Goal: Obtain resource: Download file/media

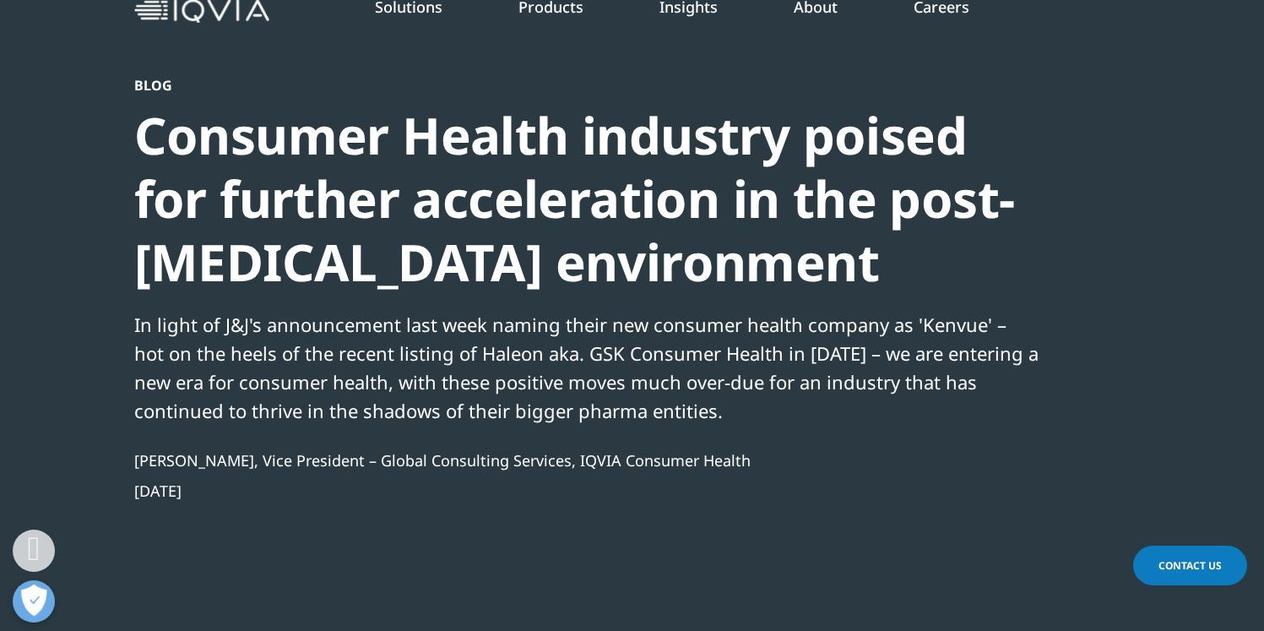
scroll to position [30, 0]
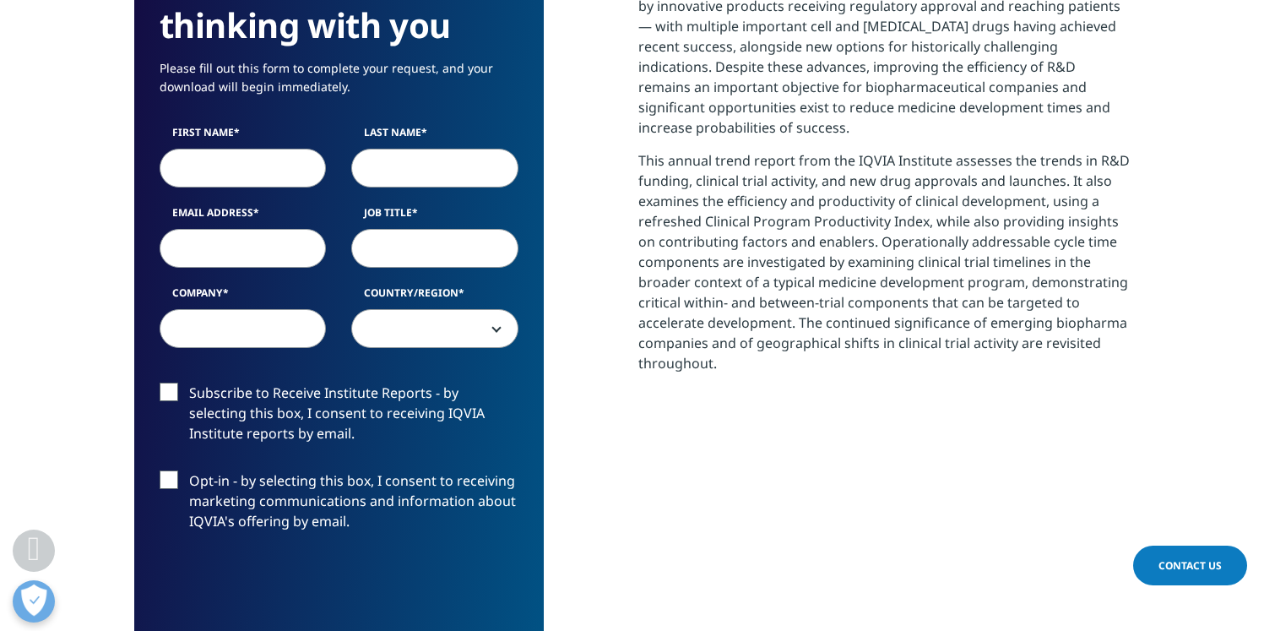
scroll to position [848, 0]
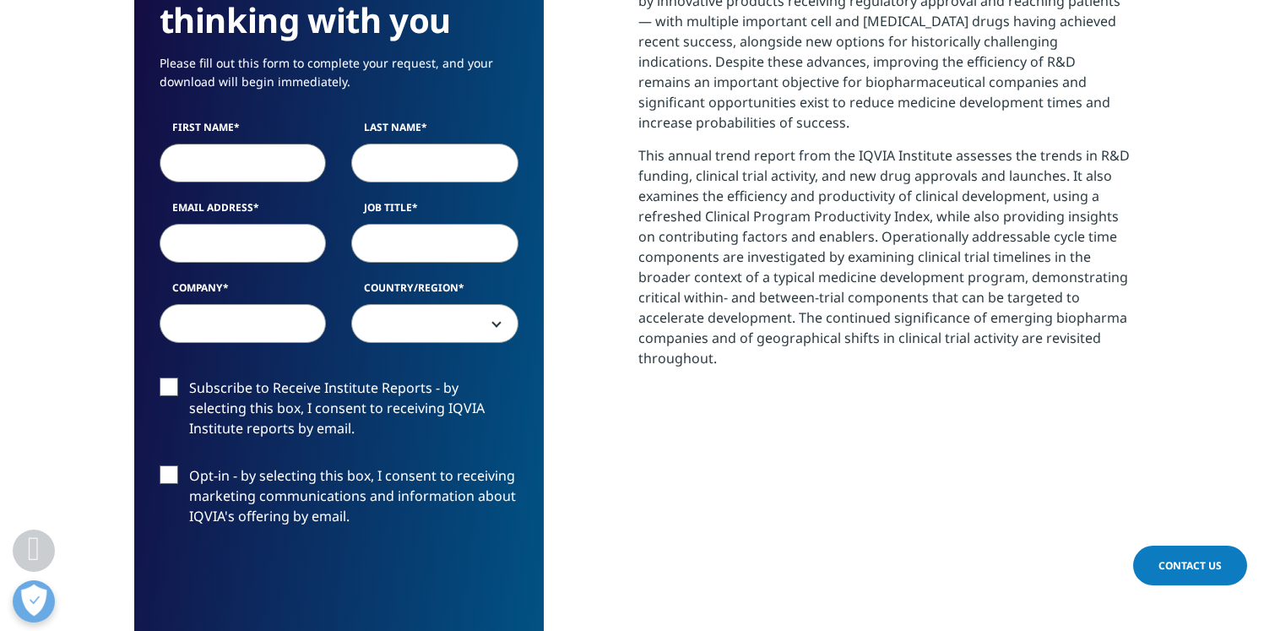
click at [211, 172] on input "First Name" at bounding box center [243, 162] width 167 height 39
type input "Nidhi"
type input "Singh"
type input "nidhi0422@gmail.com"
select select "[GEOGRAPHIC_DATA]"
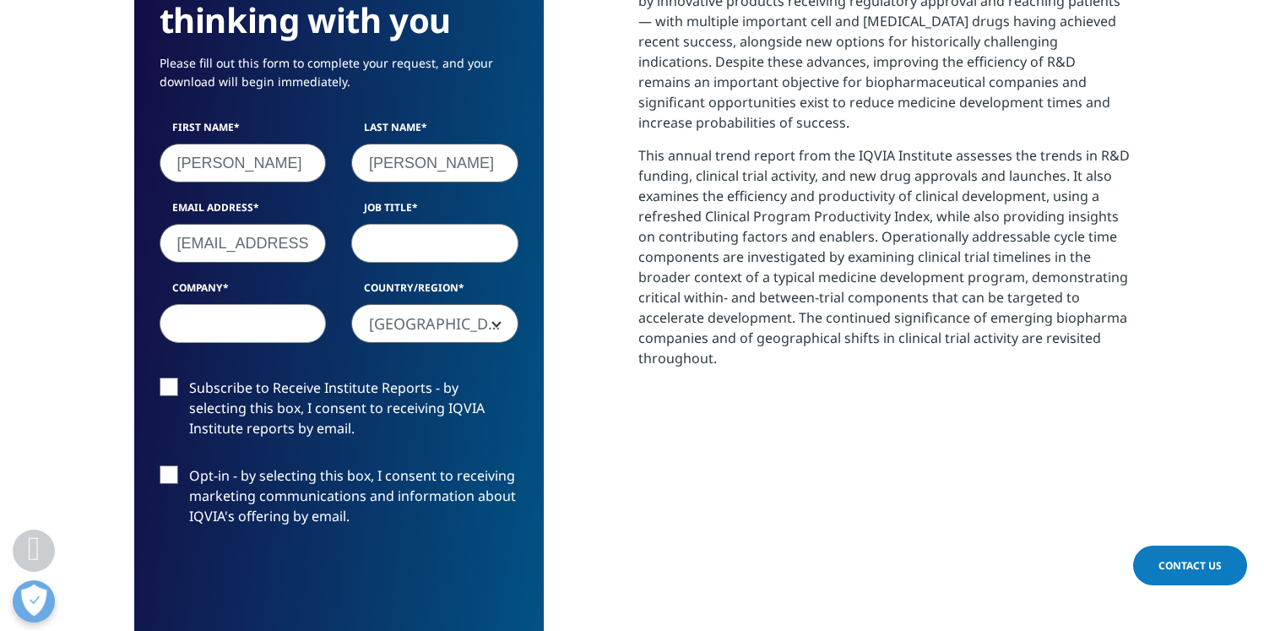
click at [397, 237] on input "Job Title" at bounding box center [434, 243] width 167 height 39
type input "Director"
click at [261, 251] on input "nidhi0422@gmail.com" at bounding box center [243, 243] width 167 height 39
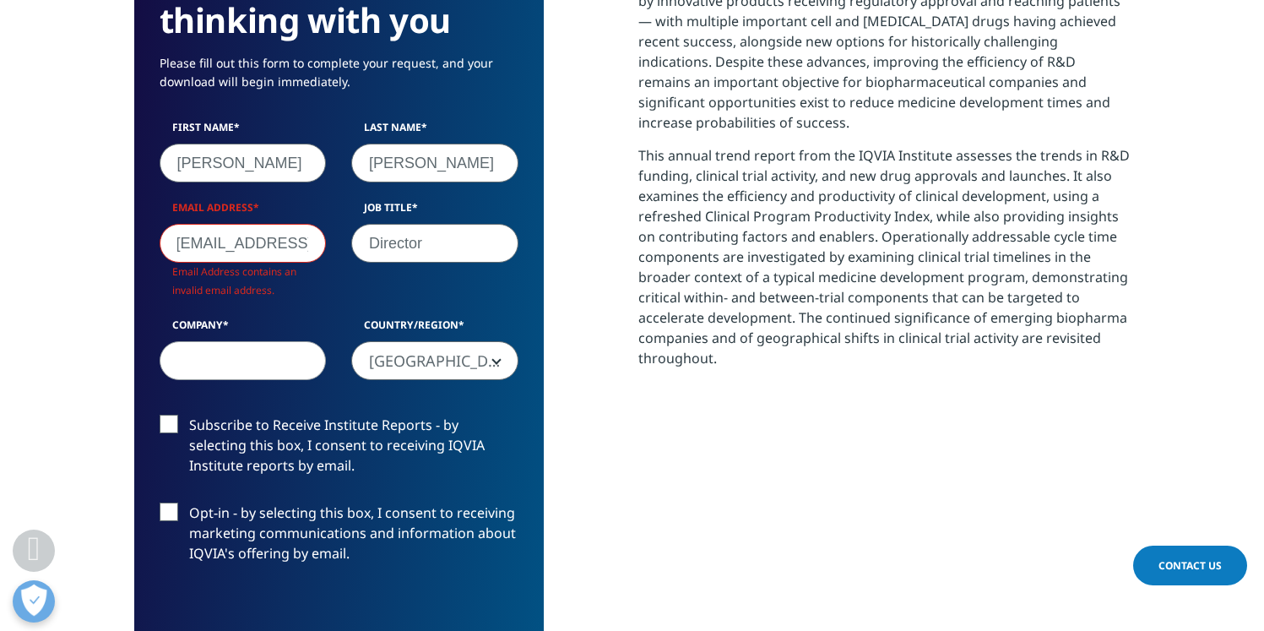
scroll to position [0, 14]
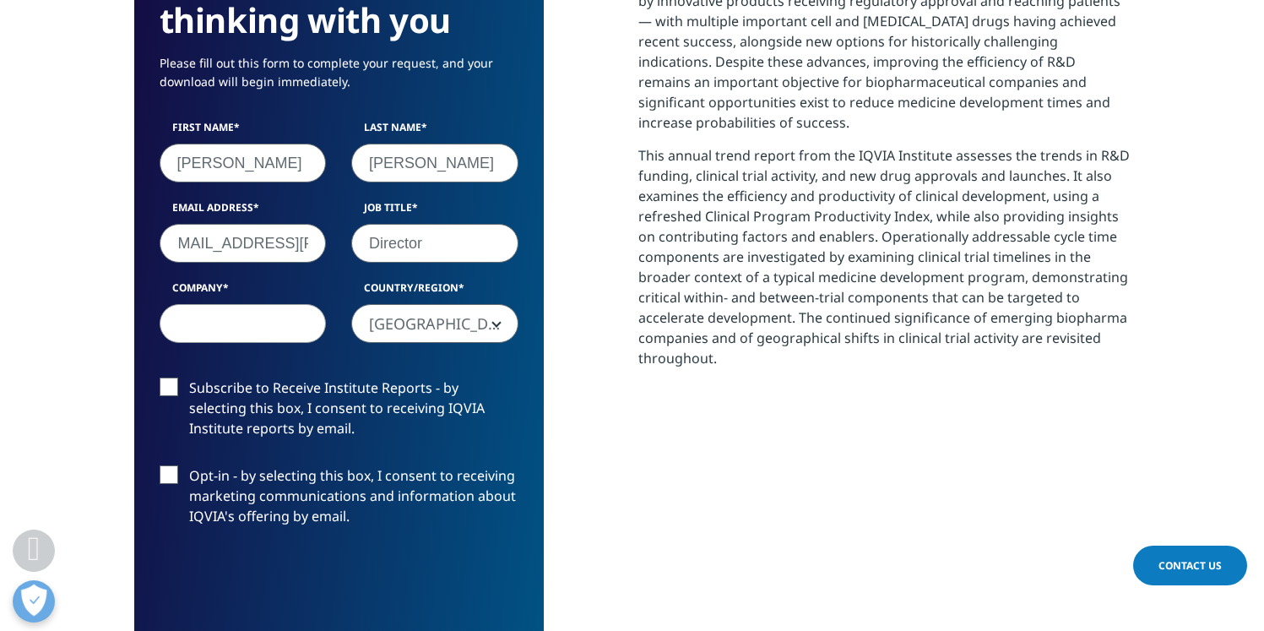
type input "singh.nidhi@bcg.com"
click at [229, 328] on input "Company" at bounding box center [243, 323] width 167 height 39
type input "BCG"
click at [163, 387] on label "Subscribe to Receive Institute Reports - by selecting this box, I consent to re…" at bounding box center [339, 412] width 359 height 70
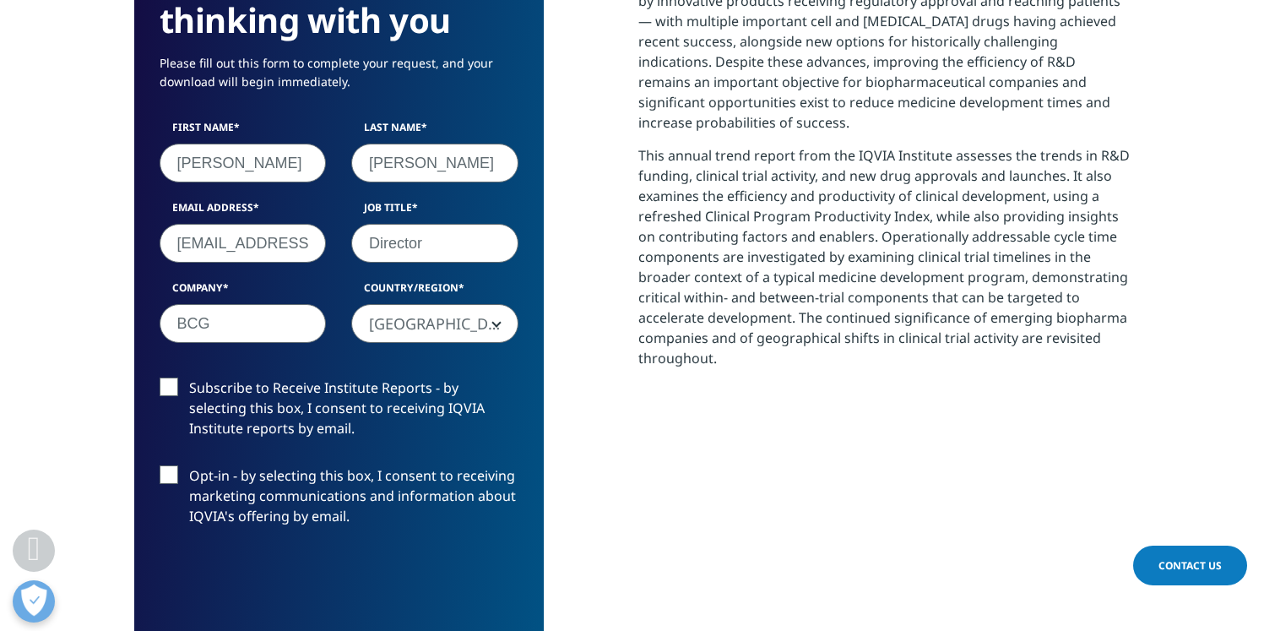
click at [189, 377] on input "Subscribe to Receive Institute Reports - by selecting this box, I consent to re…" at bounding box center [189, 377] width 0 height 0
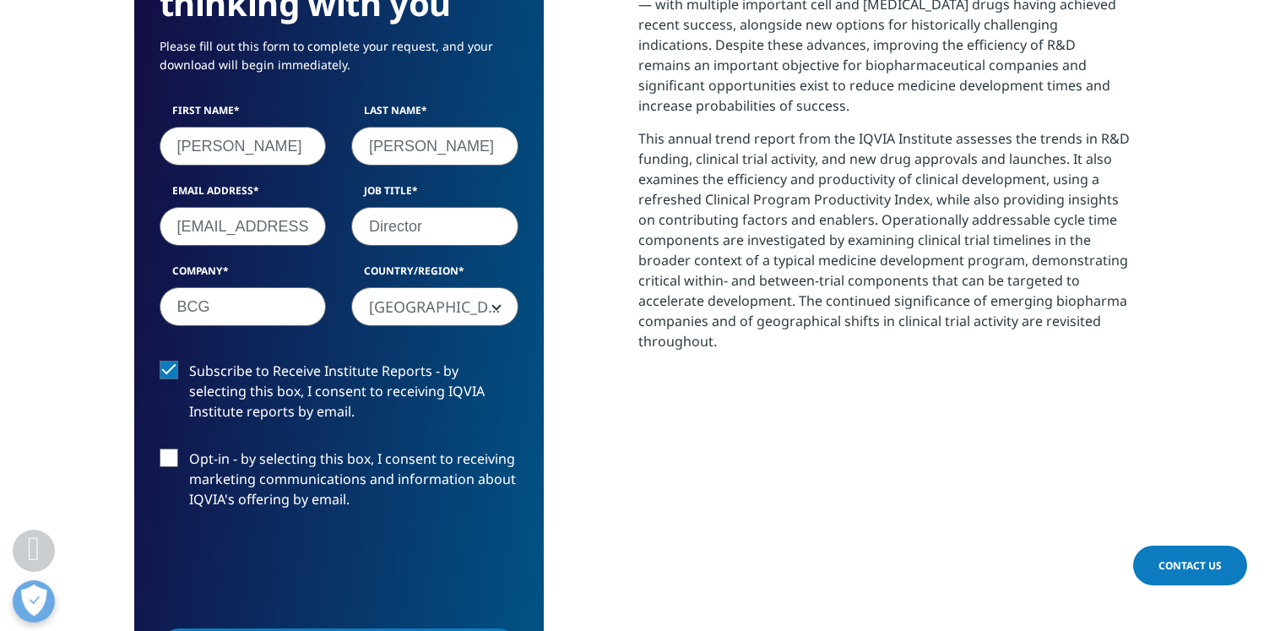
scroll to position [869, 0]
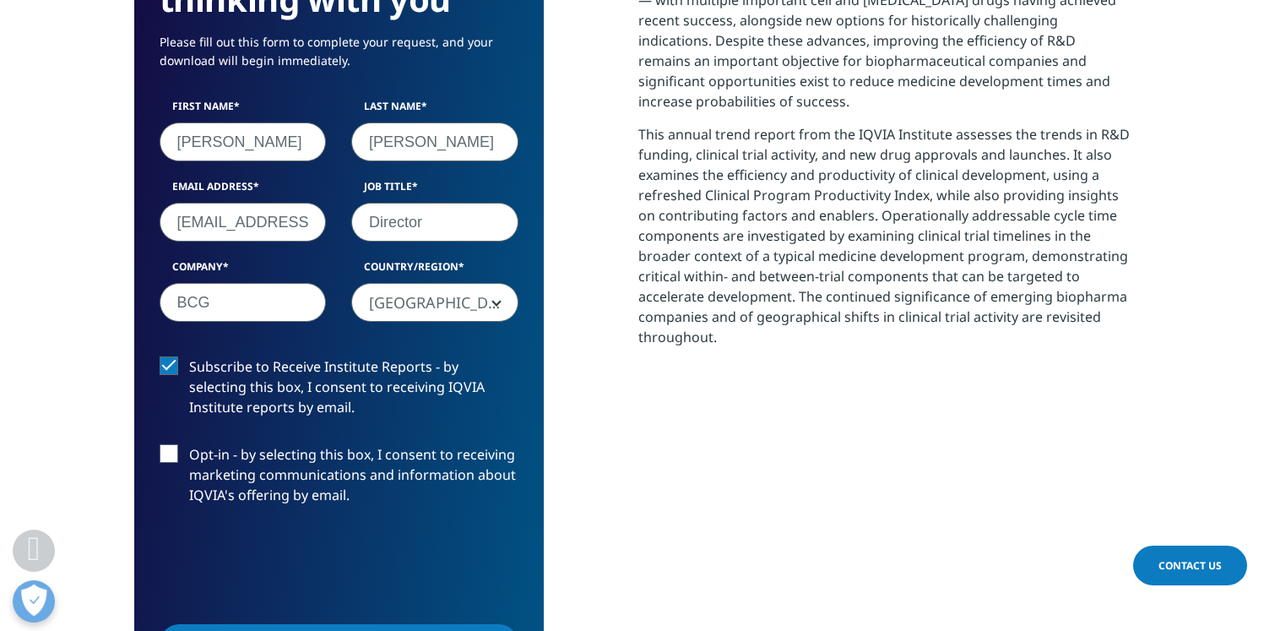
click at [171, 452] on label "Opt-in - by selecting this box, I consent to receiving marketing communications…" at bounding box center [339, 479] width 359 height 70
click at [189, 444] on input "Opt-in - by selecting this box, I consent to receiving marketing communications…" at bounding box center [189, 444] width 0 height 0
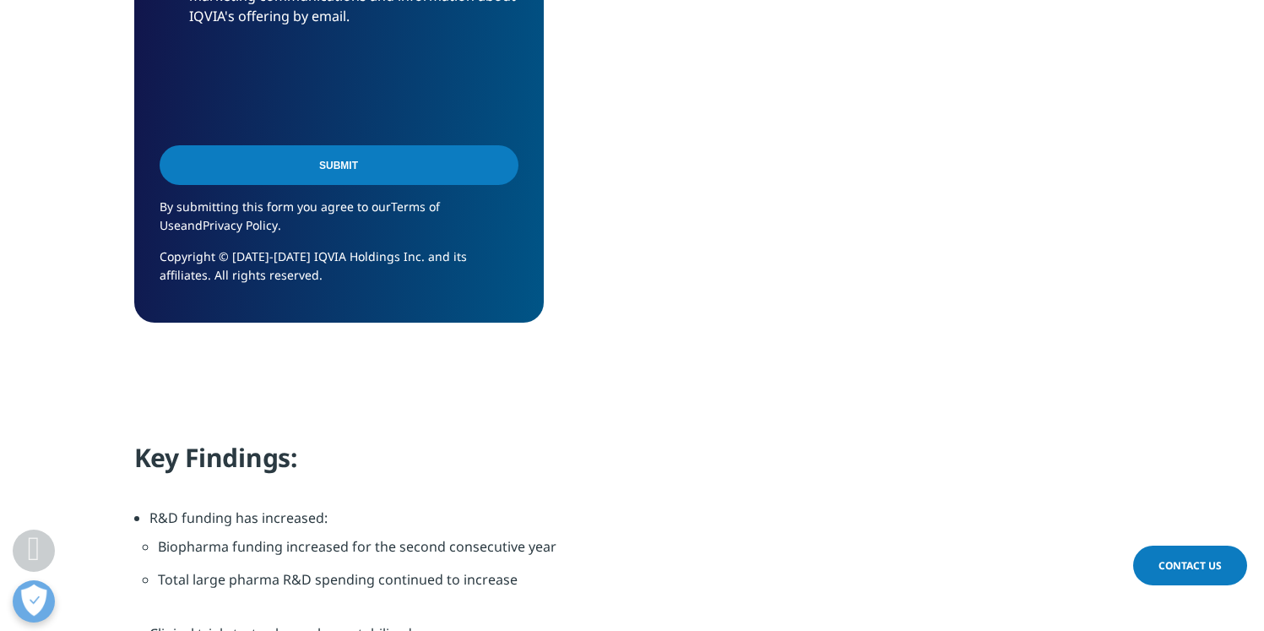
scroll to position [1360, 0]
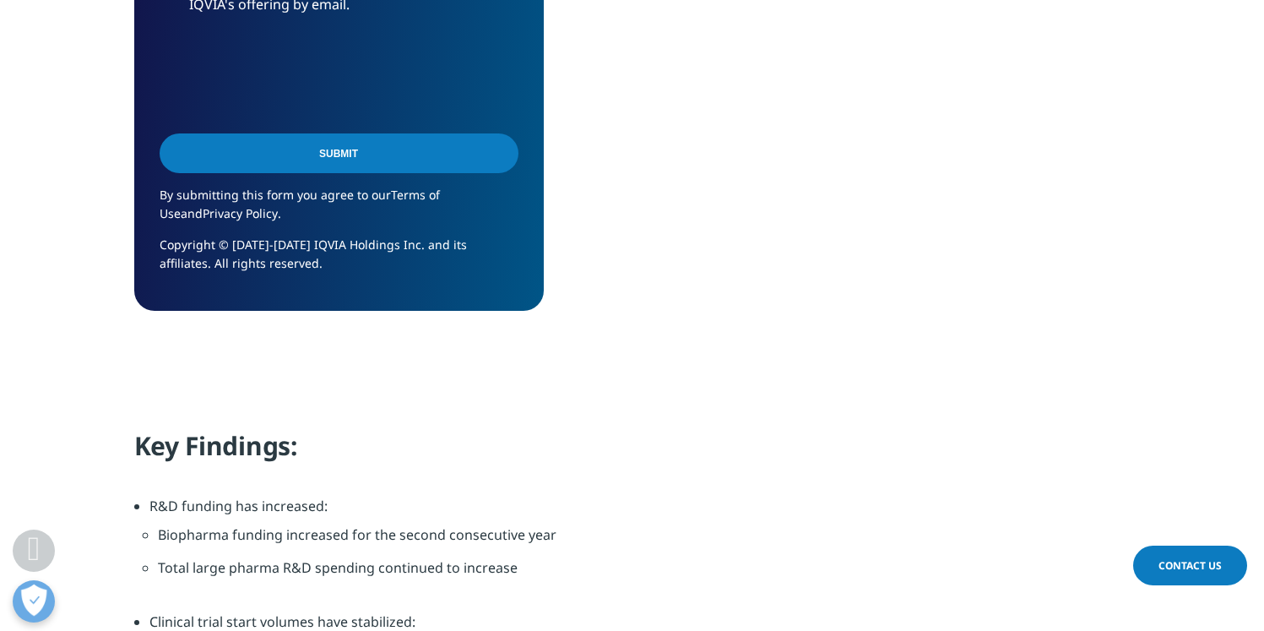
click at [345, 156] on input "Submit" at bounding box center [339, 153] width 359 height 40
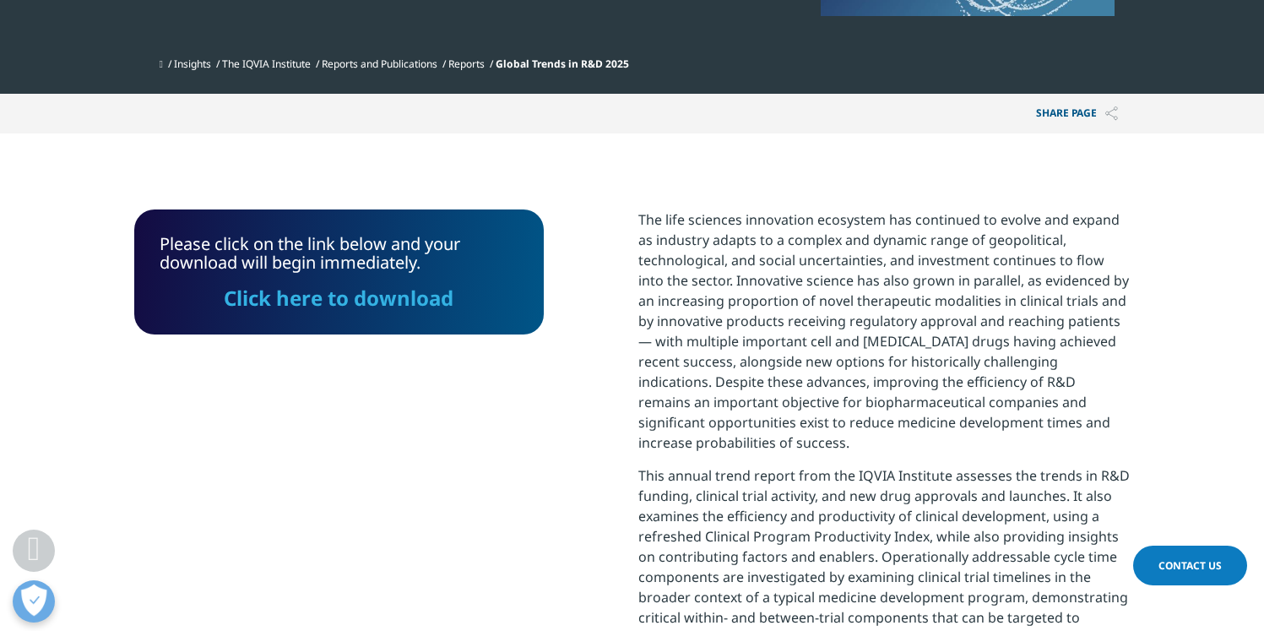
scroll to position [490, 0]
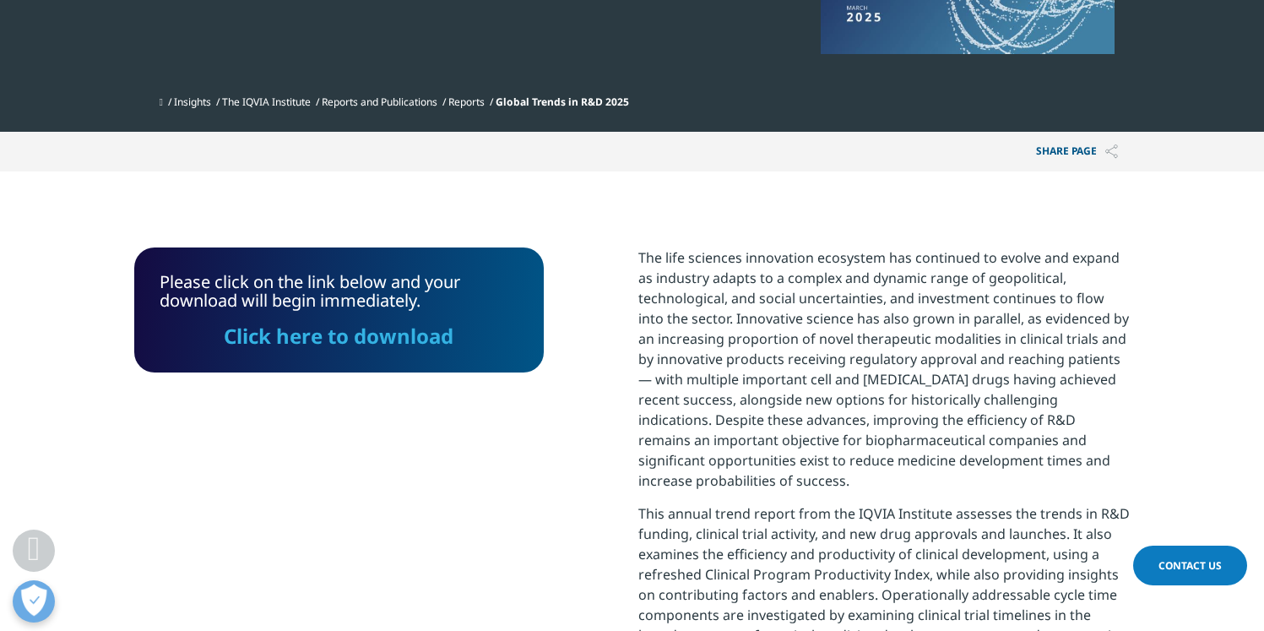
click at [390, 334] on link "Click here to download" at bounding box center [339, 336] width 230 height 28
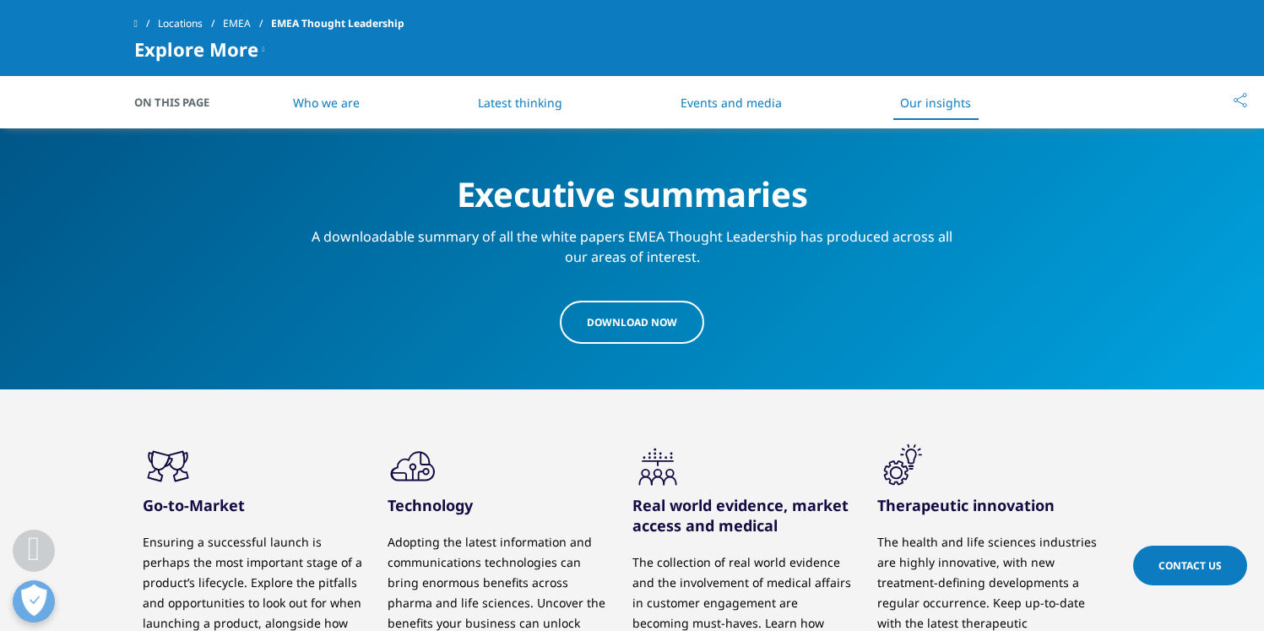
scroll to position [2142, 0]
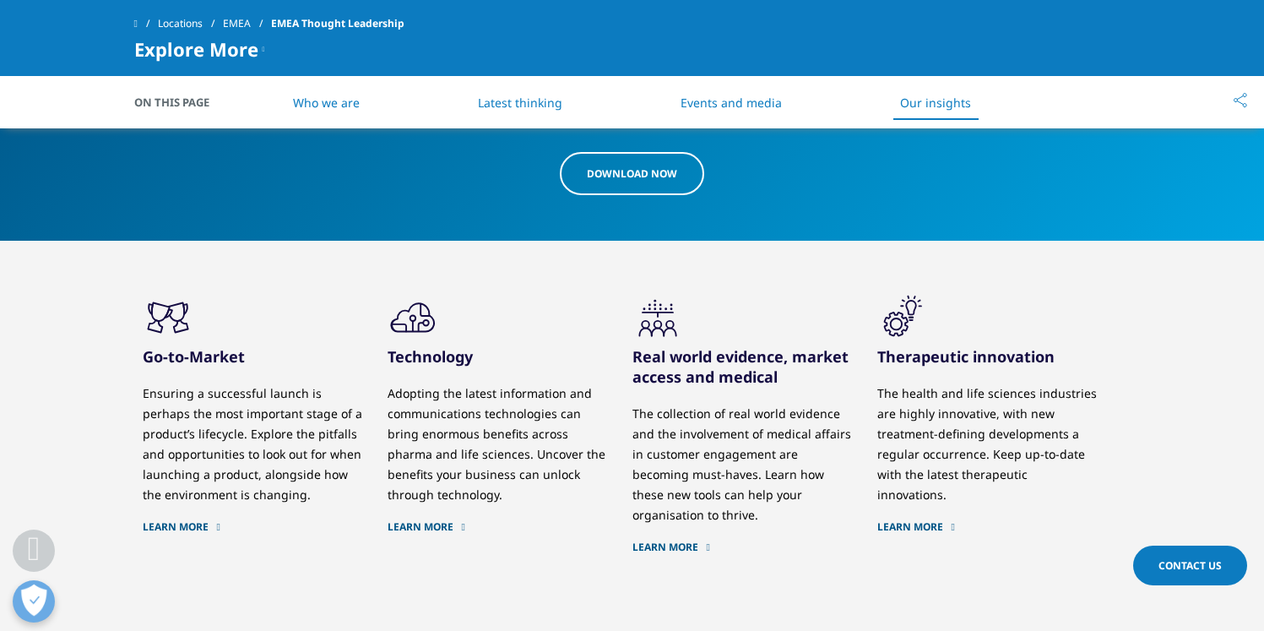
click at [531, 106] on link "Latest thinking" at bounding box center [520, 103] width 84 height 16
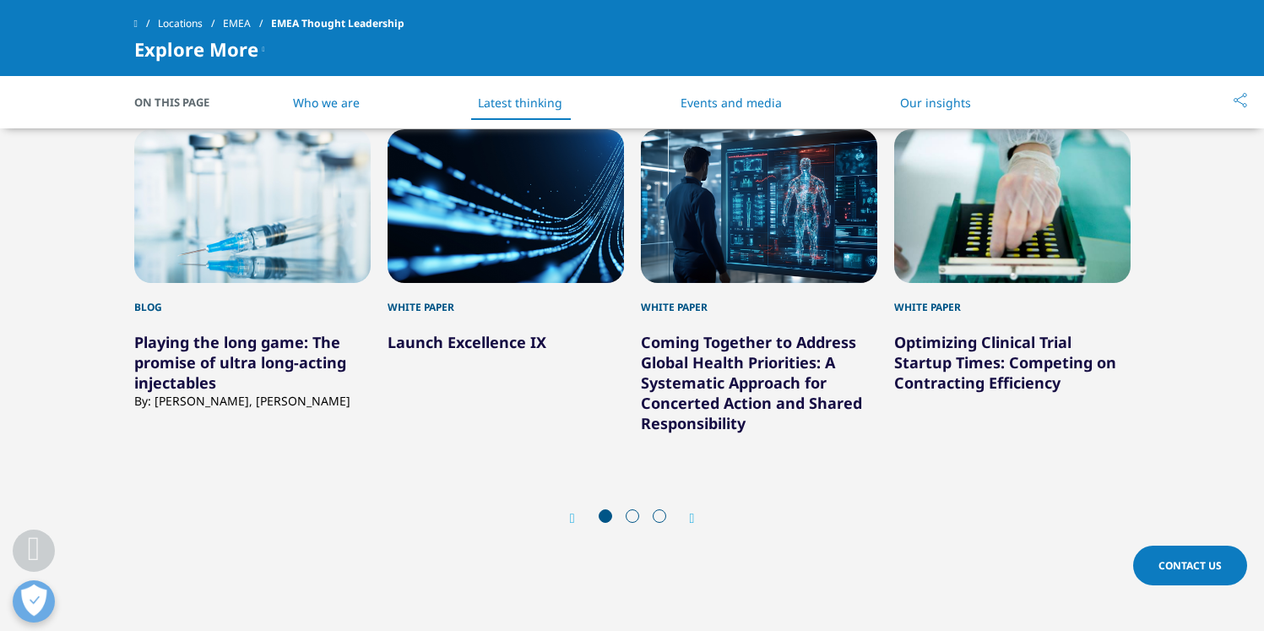
scroll to position [931, 0]
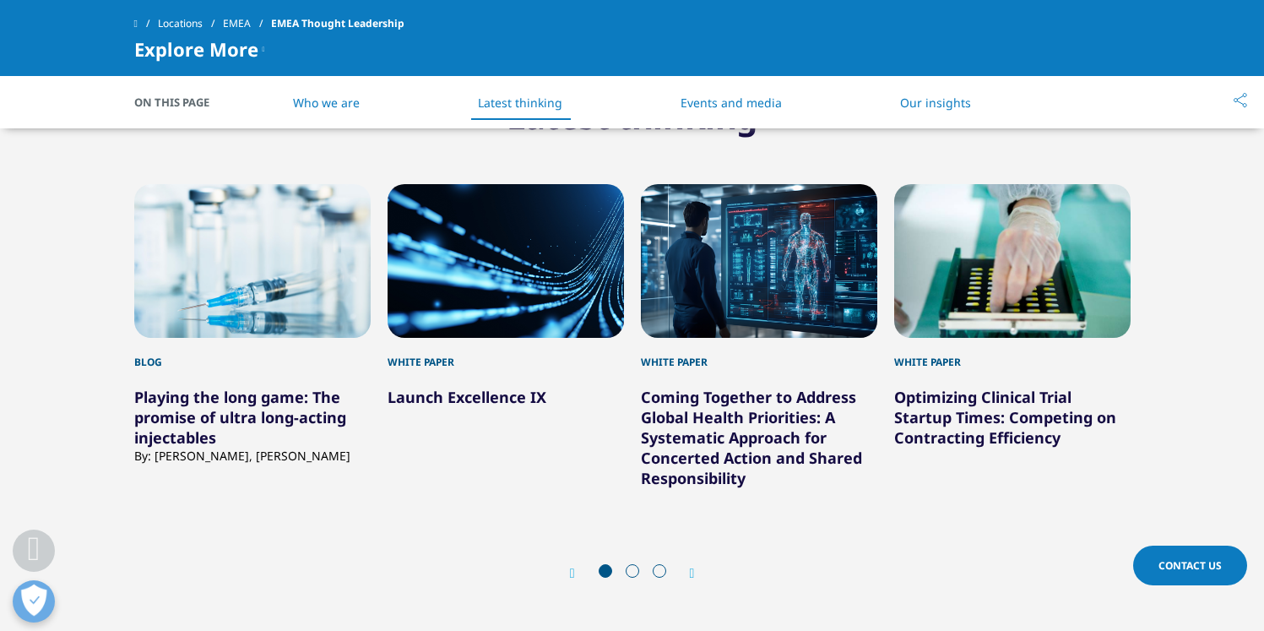
click at [694, 571] on icon "Next slide" at bounding box center [692, 573] width 5 height 14
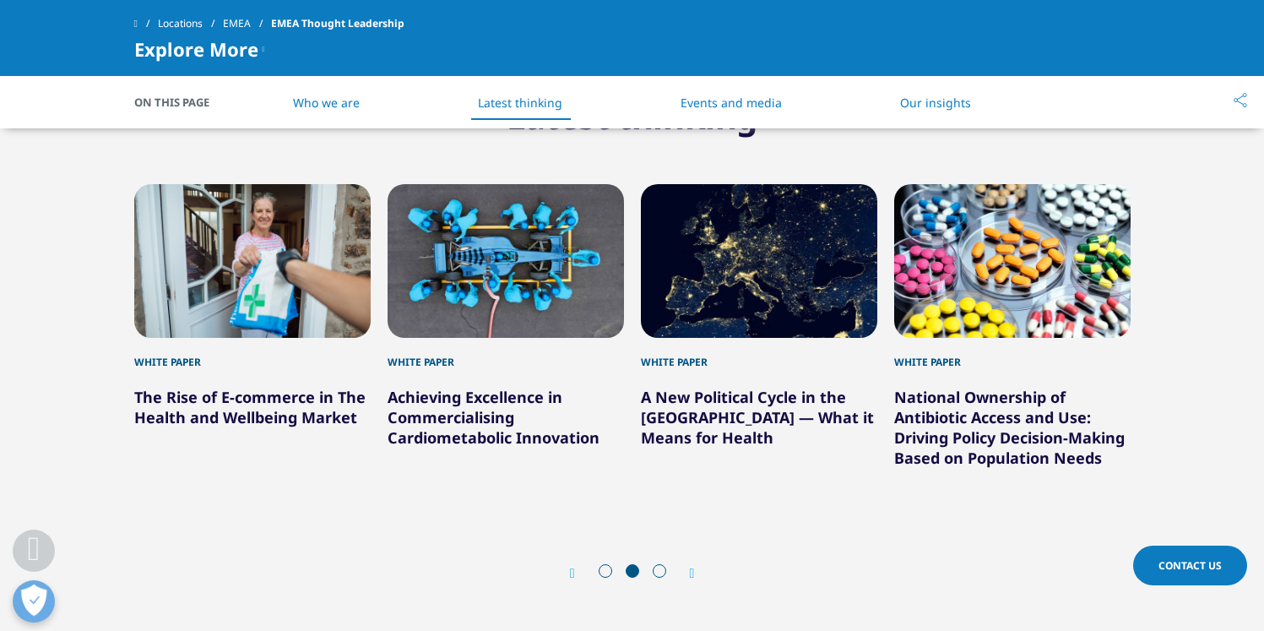
click at [690, 570] on icon "Next slide" at bounding box center [692, 573] width 5 height 14
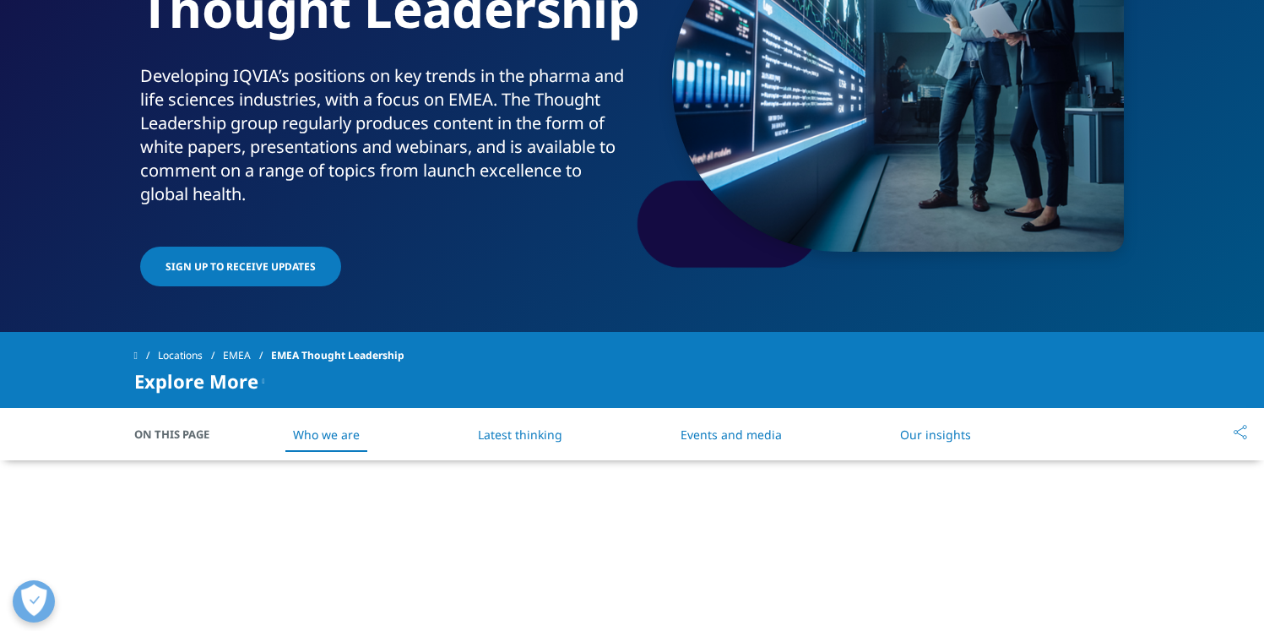
scroll to position [0, 0]
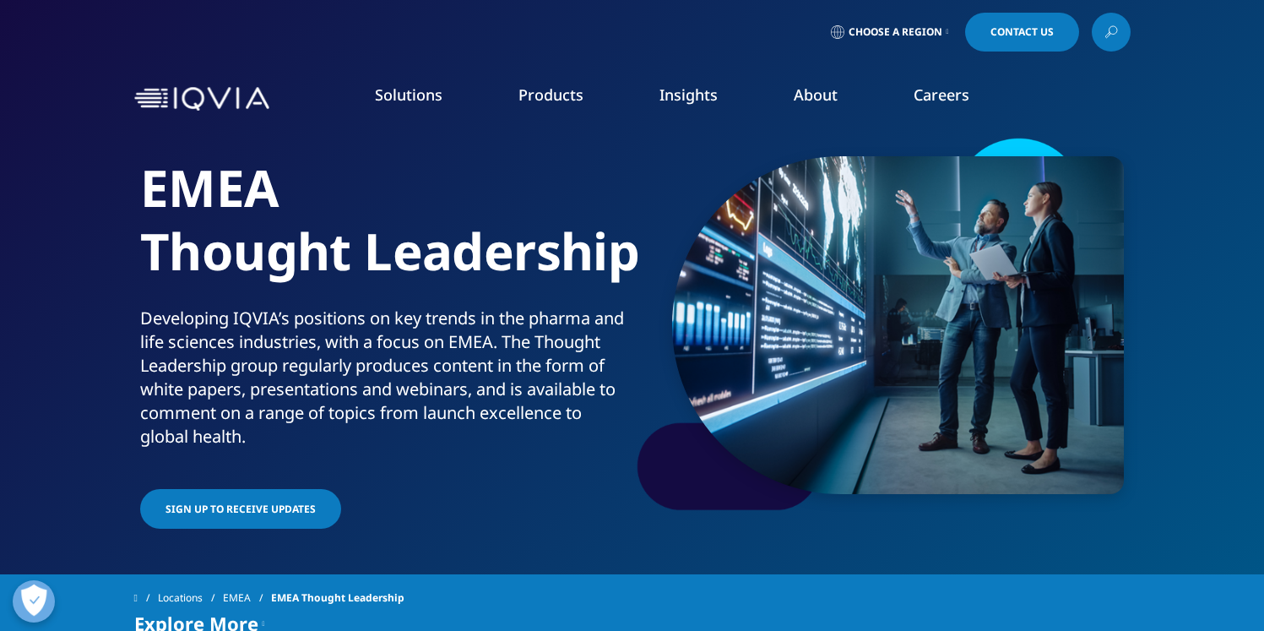
click at [121, 306] on link "DISCOVER INSIGHTS" at bounding box center [157, 309] width 246 height 14
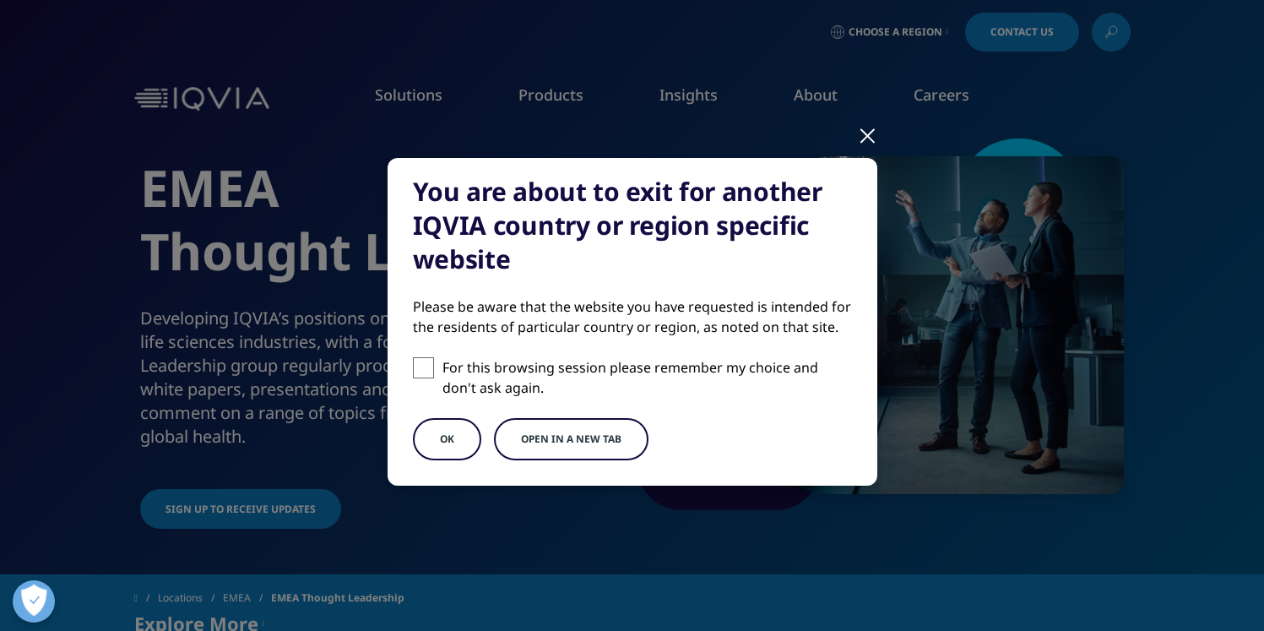
click at [455, 436] on button "OK" at bounding box center [447, 439] width 68 height 42
